Goal: Transaction & Acquisition: Purchase product/service

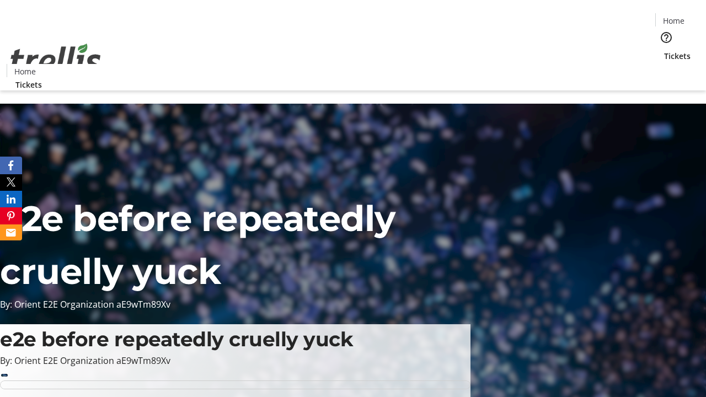
click at [674, 17] on span "Sign Up" at bounding box center [679, 15] width 32 height 13
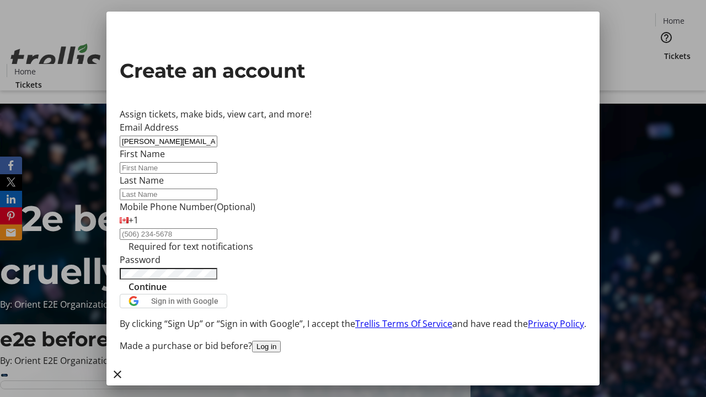
type input "[PERSON_NAME][EMAIL_ADDRESS][DOMAIN_NAME]"
type input "[PERSON_NAME]"
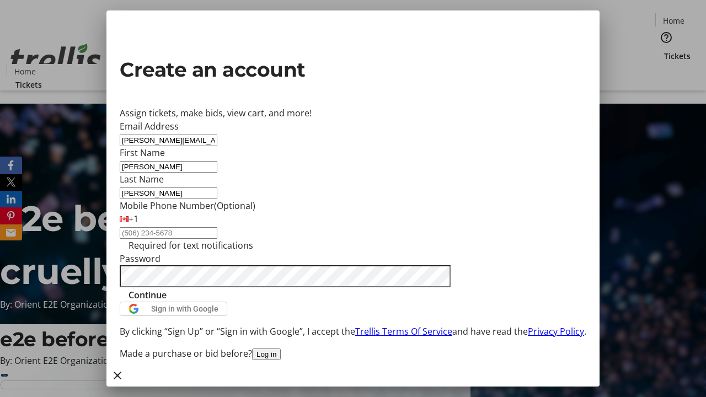
click at [167, 302] on span "Continue" at bounding box center [147, 294] width 38 height 13
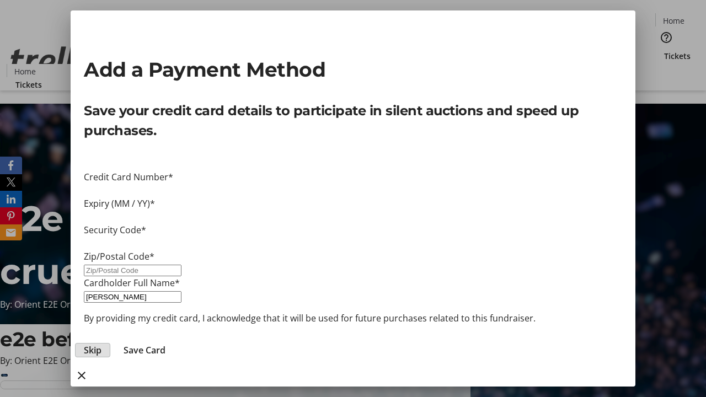
click at [101, 344] on span "Skip" at bounding box center [93, 350] width 18 height 13
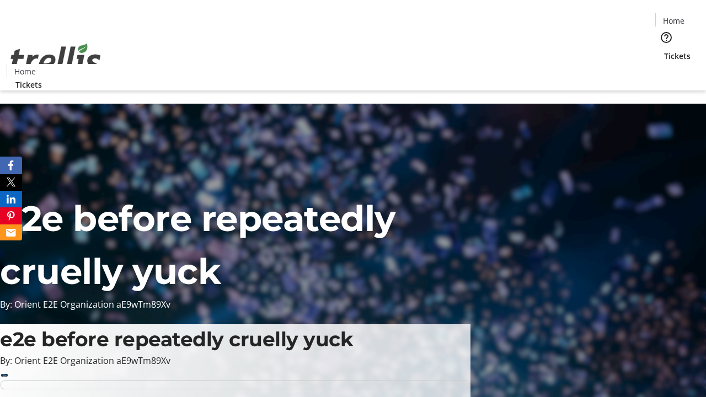
click at [664, 50] on span "Tickets" at bounding box center [677, 56] width 26 height 12
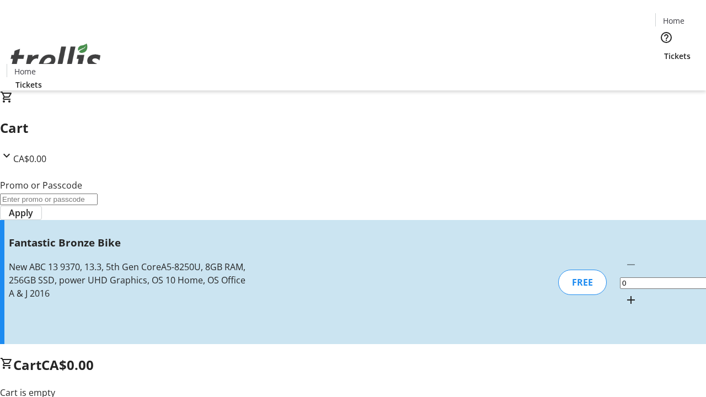
click at [624, 293] on mat-icon "Increment by one" at bounding box center [630, 299] width 13 height 13
type input "1"
